Goal: Task Accomplishment & Management: Complete application form

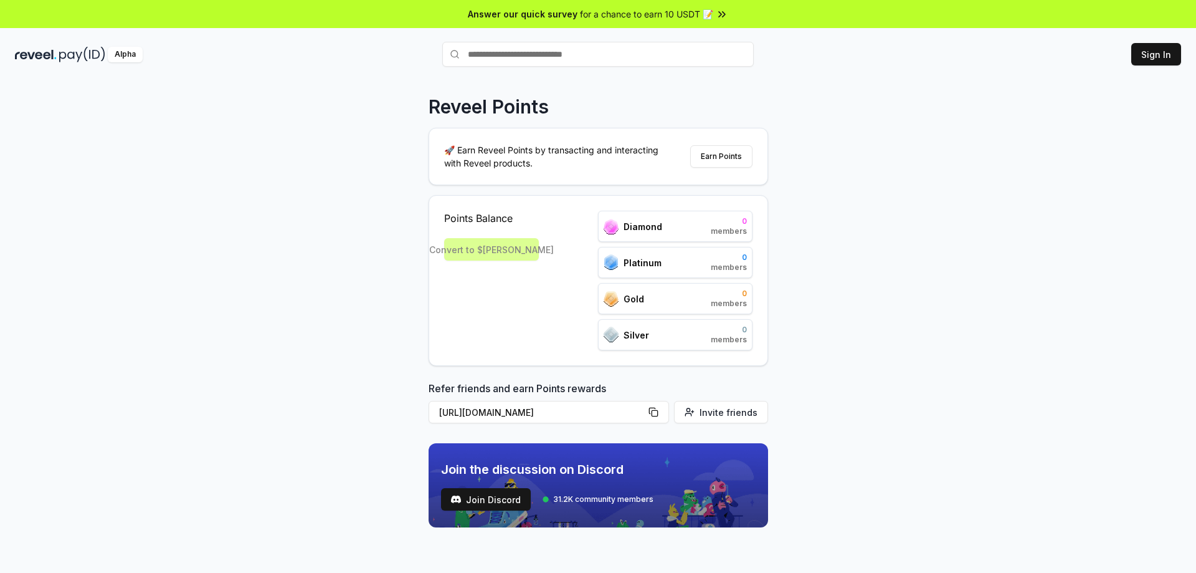
click at [850, 161] on div "Reveel Points 🚀 Earn Reveel Points by transacting and interacting with Reveel p…" at bounding box center [598, 339] width 1196 height 538
click at [1152, 51] on button "Sign In" at bounding box center [1156, 54] width 50 height 22
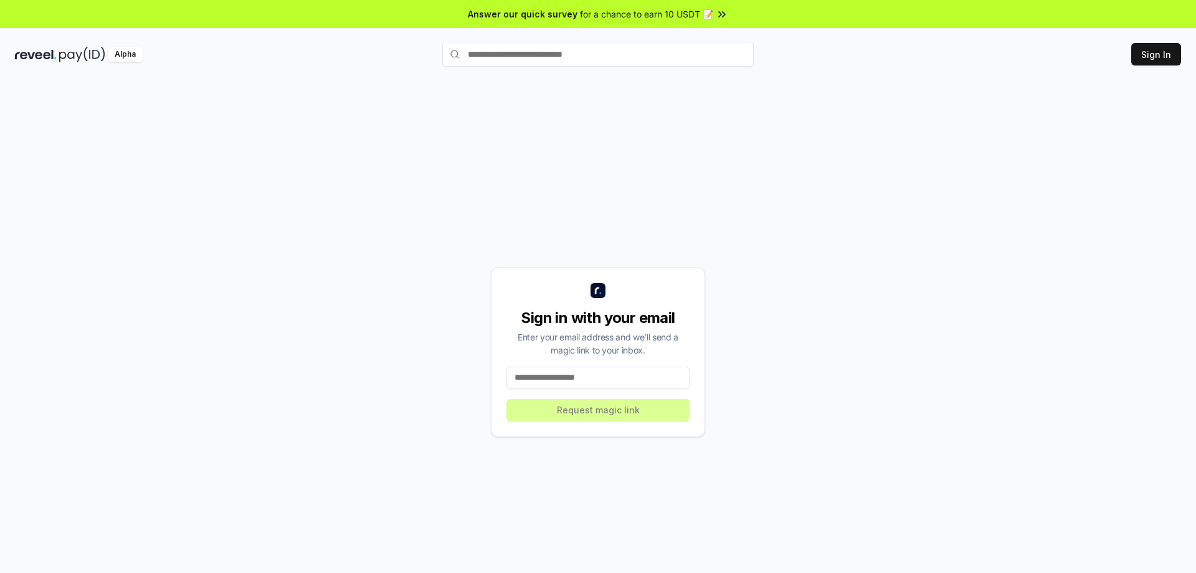
click at [571, 379] on input at bounding box center [598, 377] width 183 height 22
click at [588, 381] on input at bounding box center [598, 377] width 183 height 22
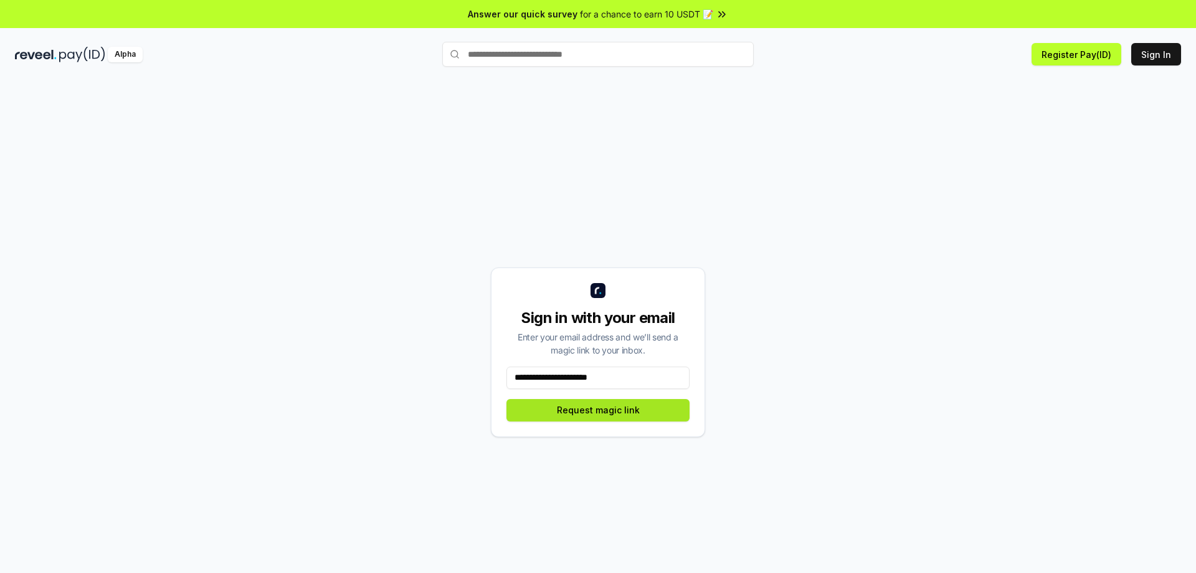
type input "**********"
click at [587, 411] on button "Request magic link" at bounding box center [598, 410] width 183 height 22
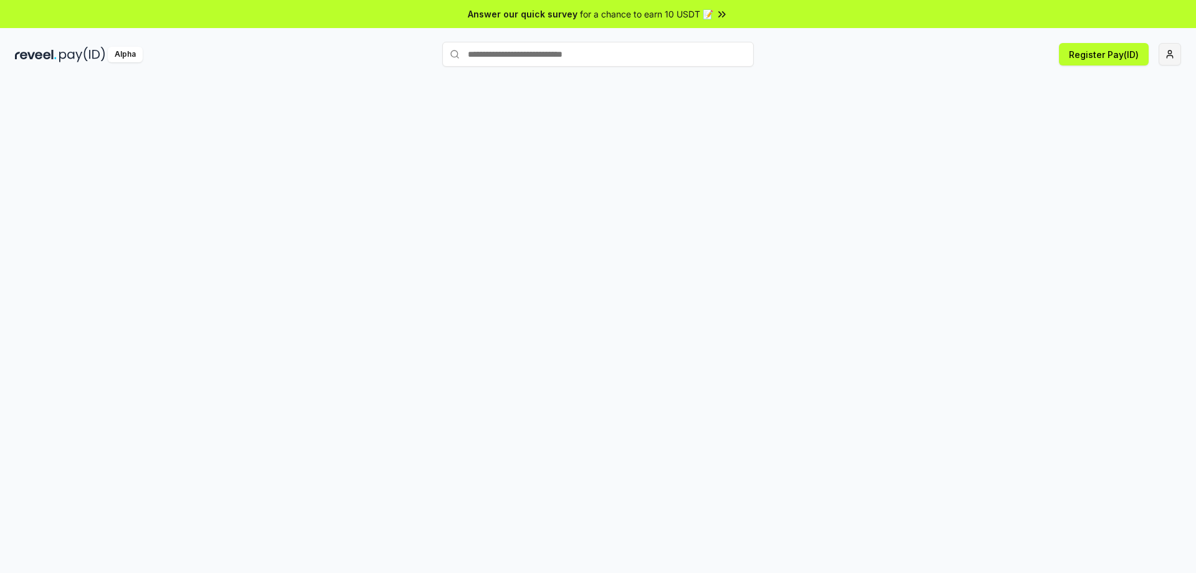
click at [1177, 52] on html "Answer our quick survey for a chance to earn 10 USDT 📝 Alpha Register Pay(ID)" at bounding box center [598, 286] width 1196 height 573
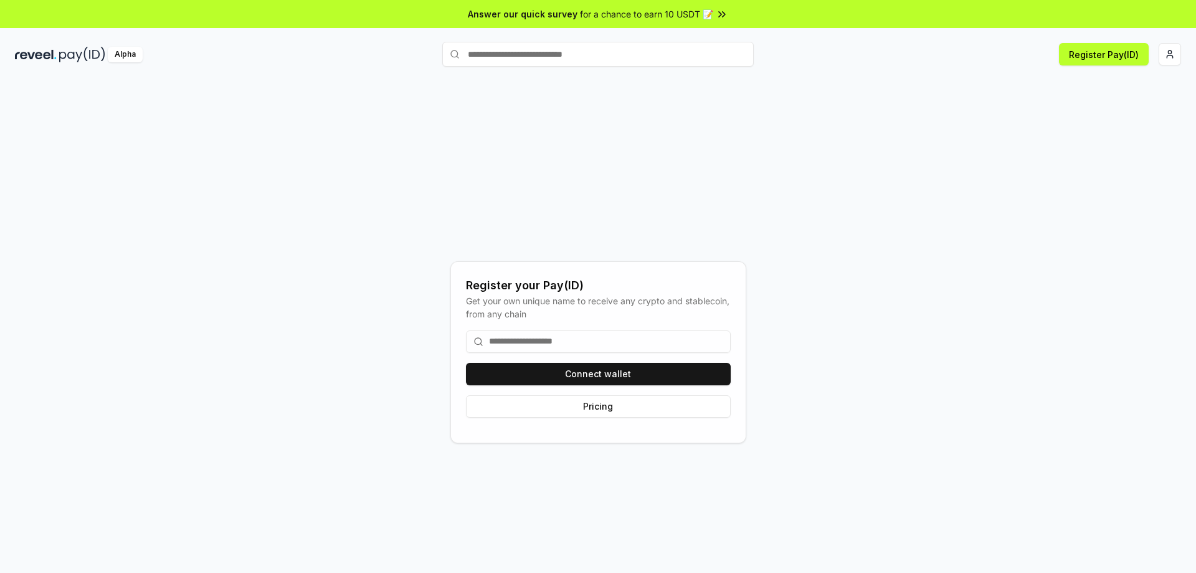
click at [186, 250] on div "Register your Pay(ID) Get your own unique name to receive any crypto and stable…" at bounding box center [598, 351] width 1166 height 513
